Goal: Transaction & Acquisition: Purchase product/service

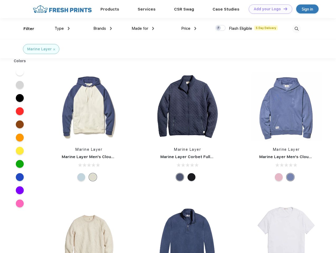
scroll to position [0, 0]
click at [268, 9] on link "Add your Logo Design Tool" at bounding box center [269, 8] width 43 height 9
click at [0, 0] on div "Design Tool" at bounding box center [0, 0] width 0 height 0
click at [283, 9] on link "Add your Logo Design Tool" at bounding box center [269, 8] width 43 height 9
click at [25, 29] on div "Filter" at bounding box center [28, 29] width 11 height 6
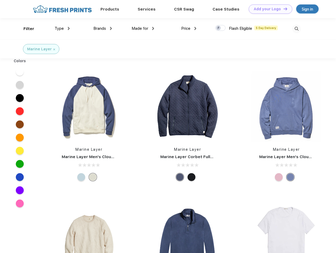
click at [62, 28] on span "Type" at bounding box center [59, 28] width 9 height 5
click at [102, 28] on span "Brands" at bounding box center [99, 28] width 13 height 5
click at [143, 28] on span "Made for" at bounding box center [139, 28] width 17 height 5
click at [189, 28] on span "Price" at bounding box center [185, 28] width 9 height 5
click at [220, 28] on div at bounding box center [220, 28] width 10 height 6
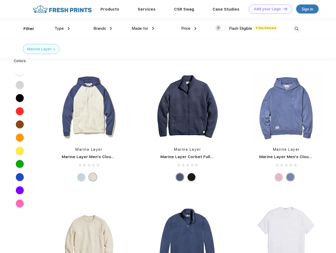
click at [218, 28] on input "checkbox" at bounding box center [216, 26] width 3 height 3
click at [296, 29] on img at bounding box center [296, 28] width 9 height 9
